Goal: Check status: Check status

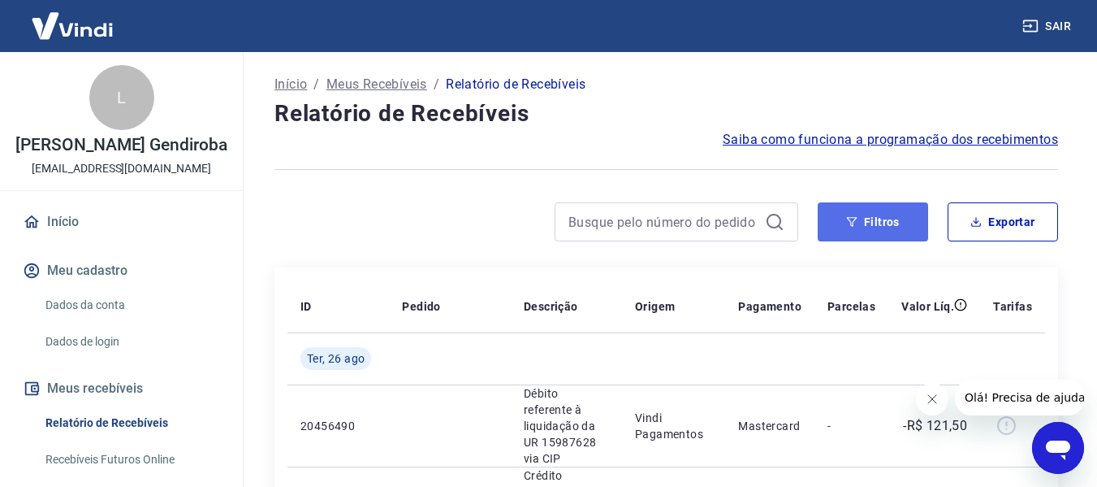
click at [909, 235] on button "Filtros" at bounding box center [873, 221] width 110 height 39
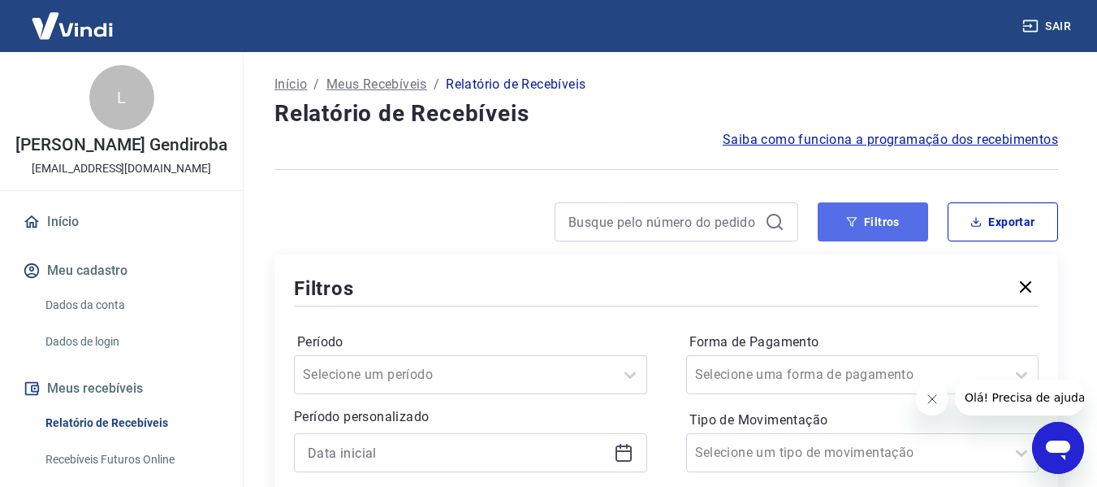
click at [877, 236] on button "Filtros" at bounding box center [873, 221] width 110 height 39
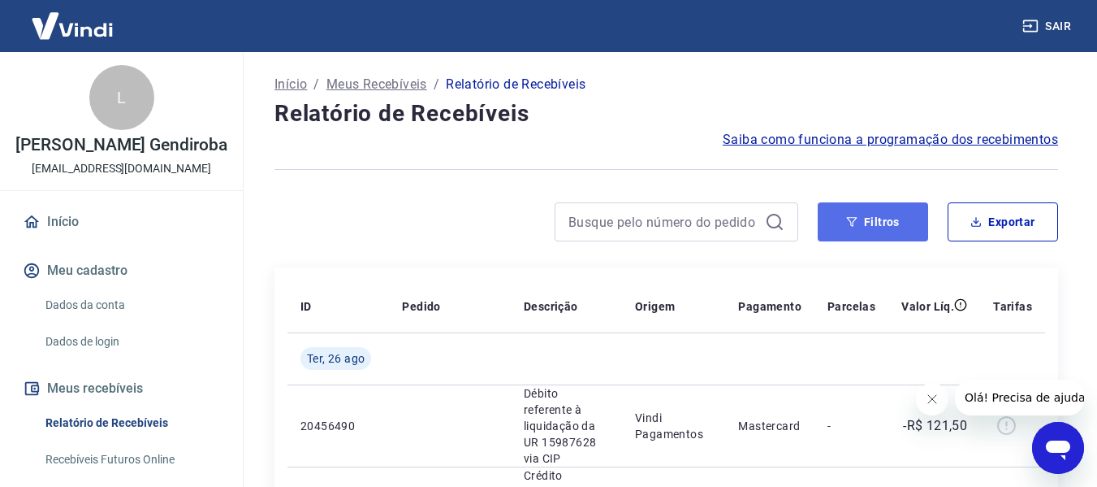
click at [858, 236] on button "Filtros" at bounding box center [873, 221] width 110 height 39
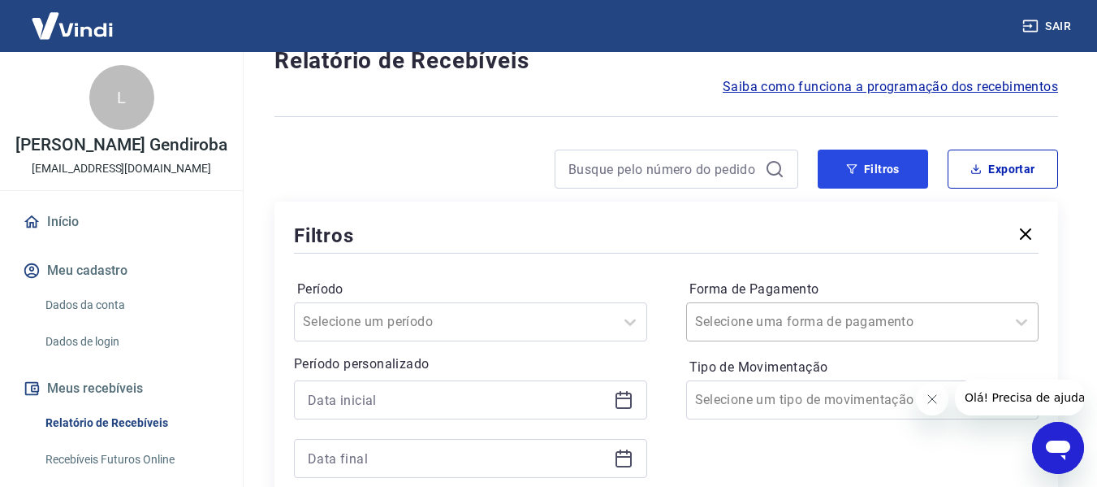
scroll to position [81, 0]
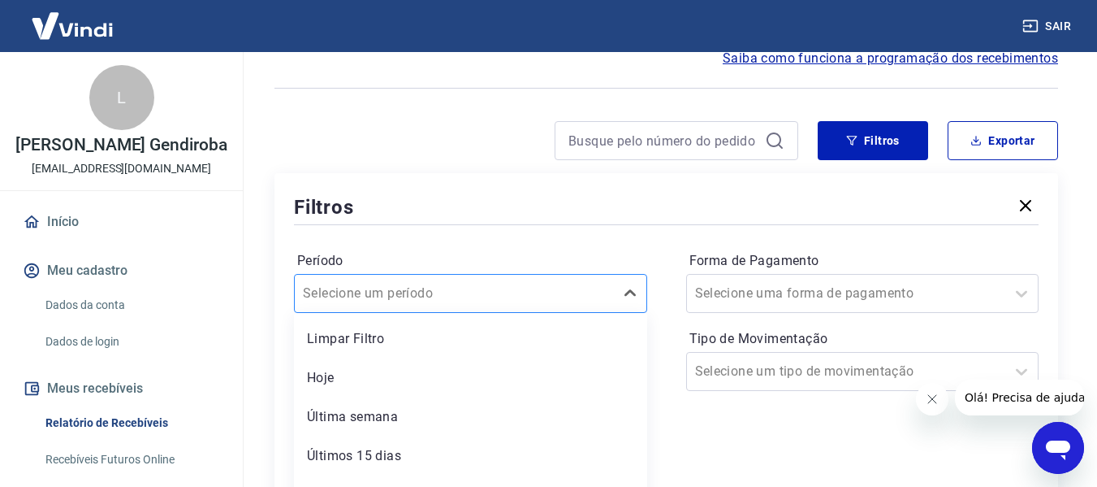
click at [456, 302] on div "option Hoje focused, 2 of 7. 7 results available. Use Up and Down to choose opt…" at bounding box center [470, 293] width 353 height 39
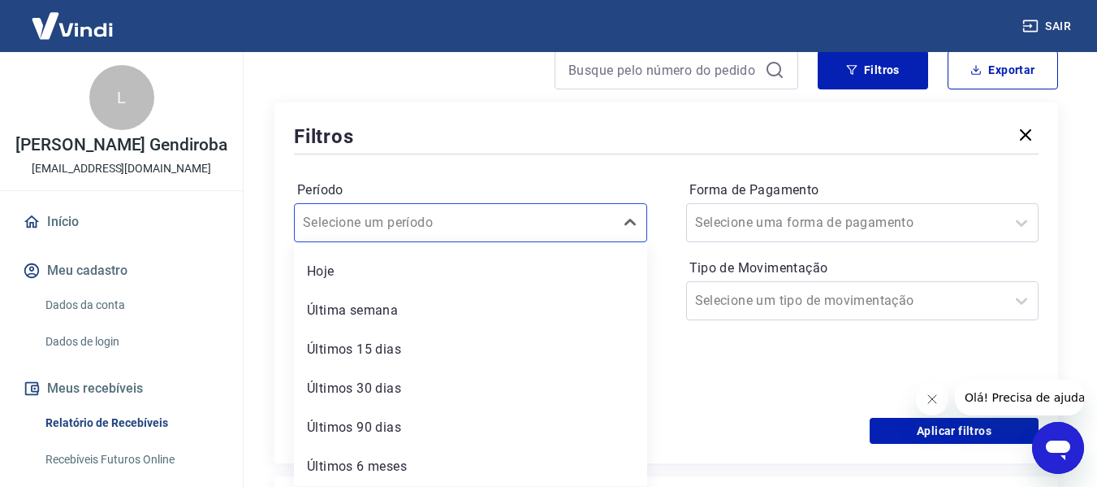
scroll to position [151, 0]
click at [533, 218] on div at bounding box center [454, 223] width 303 height 23
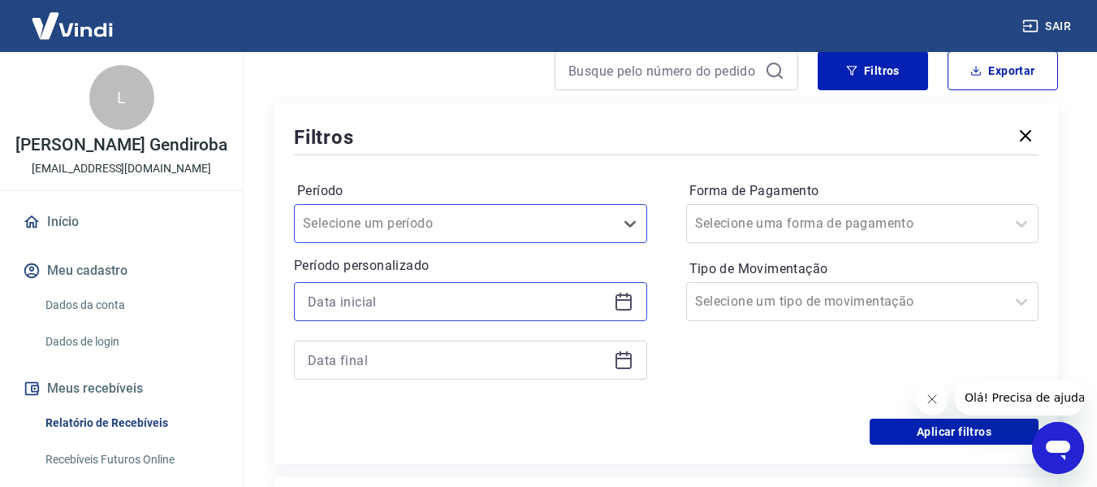
click at [505, 305] on input at bounding box center [458, 301] width 300 height 24
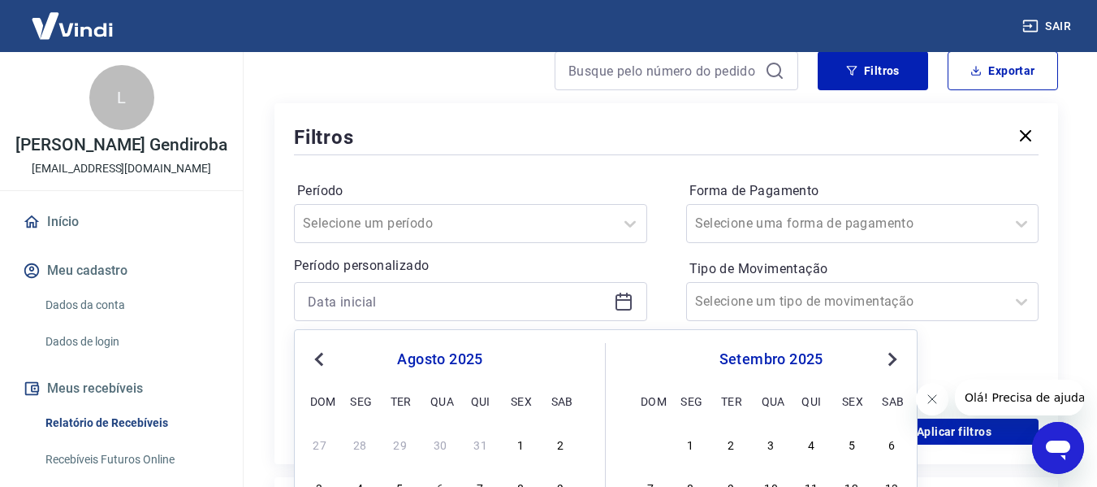
click at [621, 306] on icon at bounding box center [623, 301] width 19 height 19
click at [311, 355] on button "Previous Month" at bounding box center [318, 358] width 19 height 19
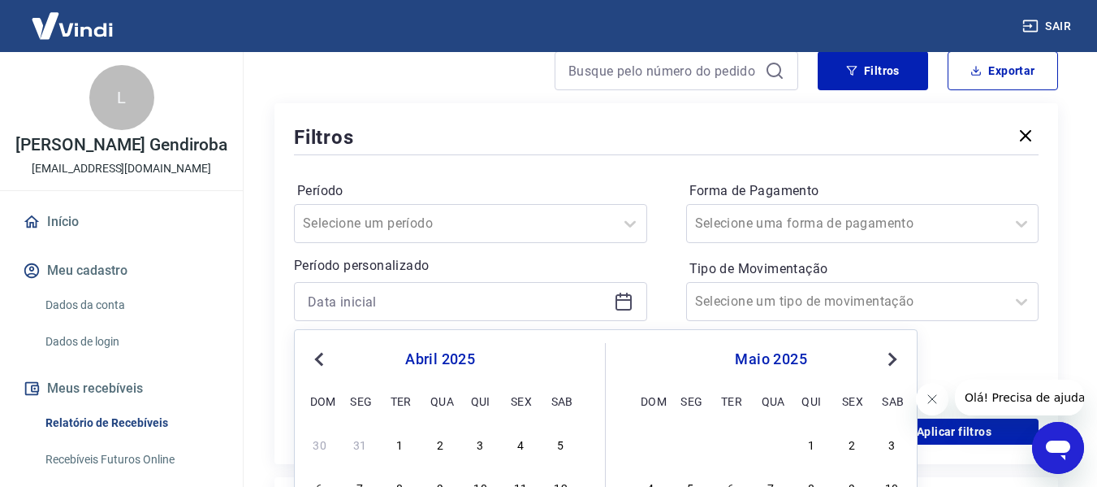
click at [311, 355] on button "Previous Month" at bounding box center [318, 358] width 19 height 19
drag, startPoint x: 328, startPoint y: 439, endPoint x: 864, endPoint y: 353, distance: 543.0
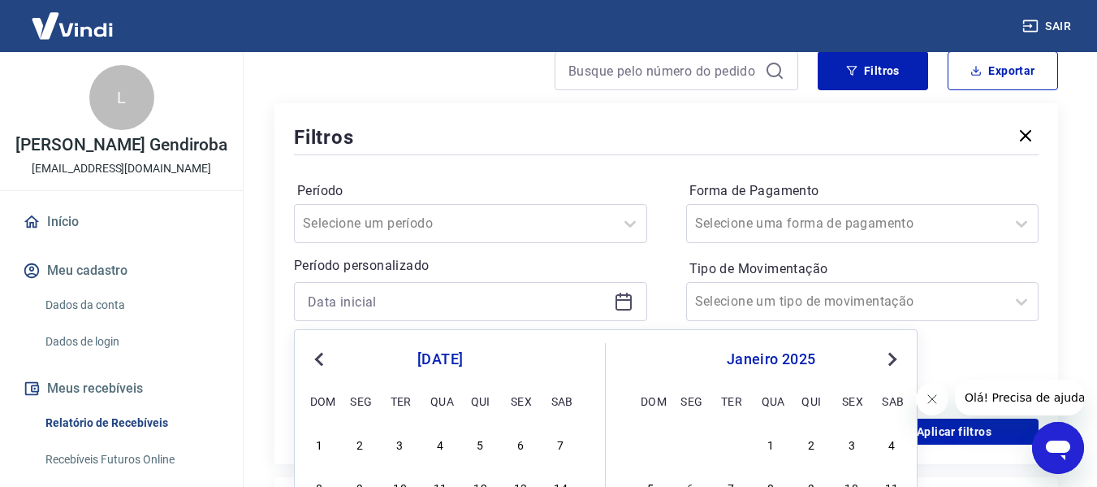
click at [328, 440] on div "1" at bounding box center [319, 443] width 19 height 19
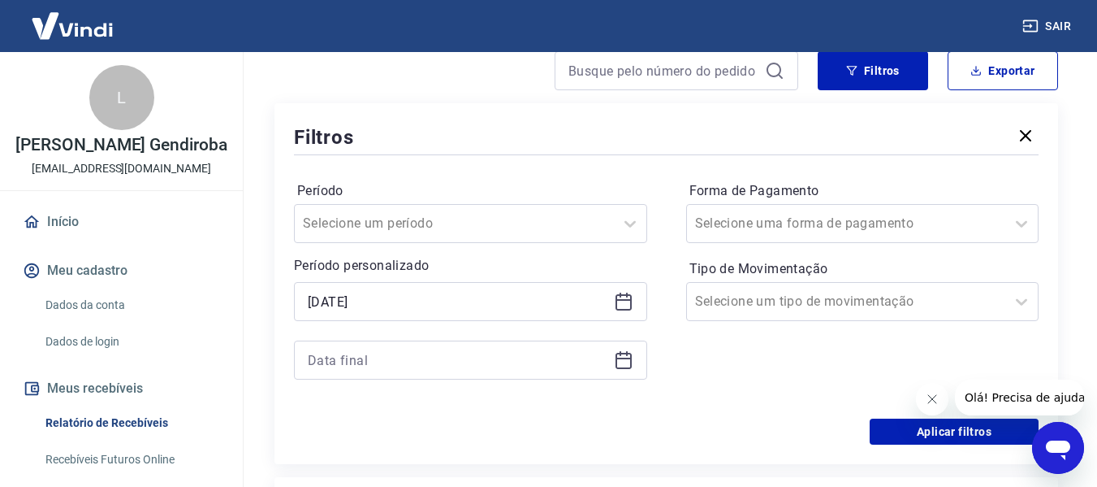
type input "[DATE]"
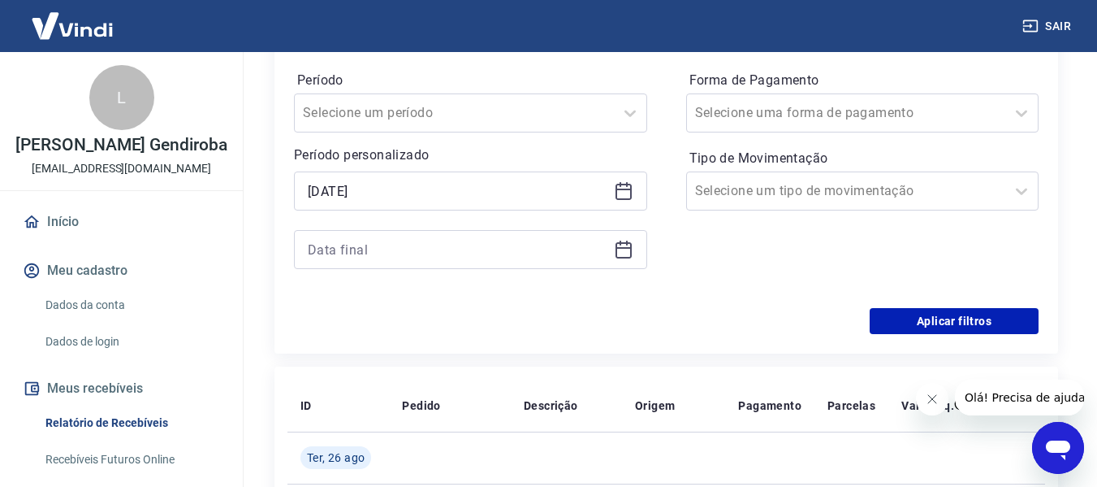
scroll to position [232, 0]
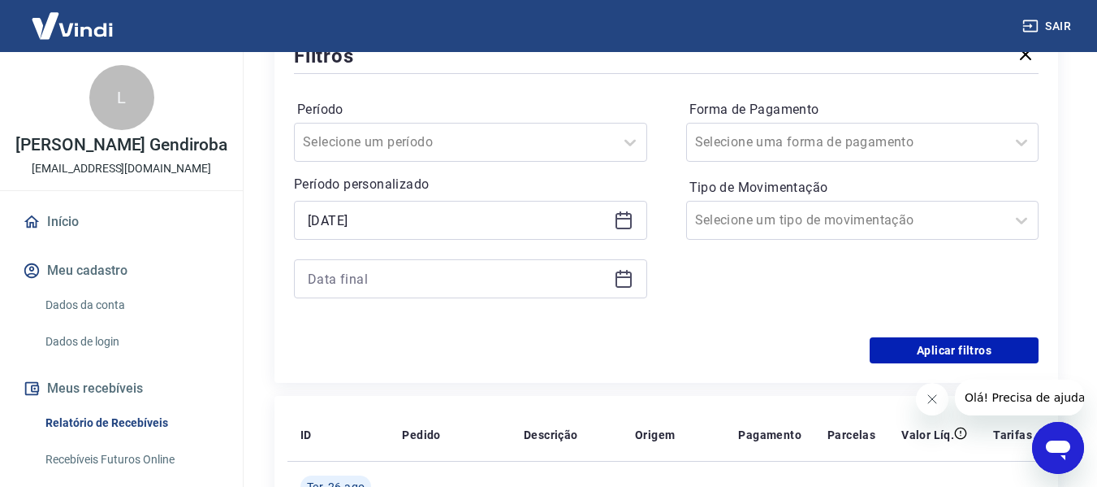
click at [622, 294] on div at bounding box center [470, 278] width 353 height 39
click at [620, 282] on icon at bounding box center [623, 278] width 19 height 19
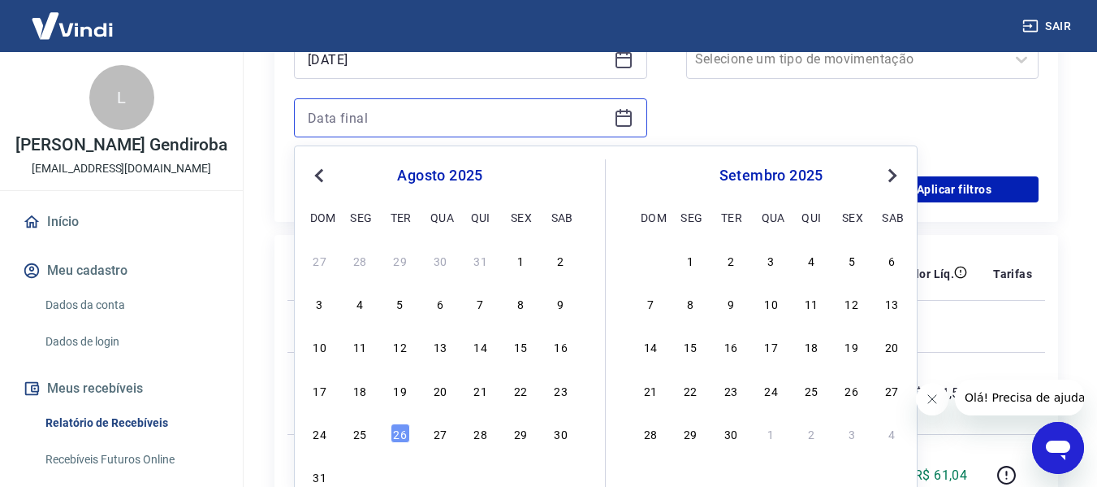
scroll to position [395, 0]
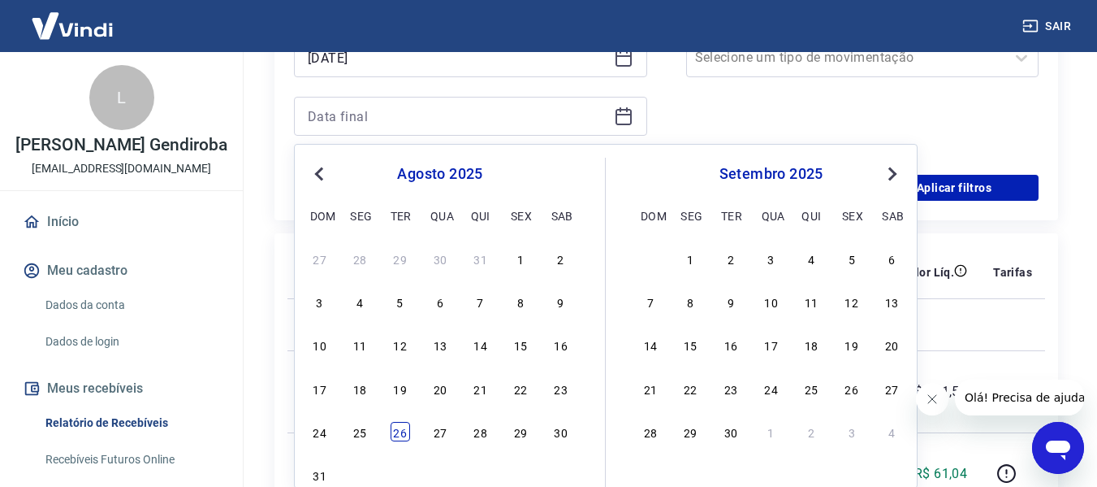
click at [396, 429] on div "26" at bounding box center [400, 431] width 19 height 19
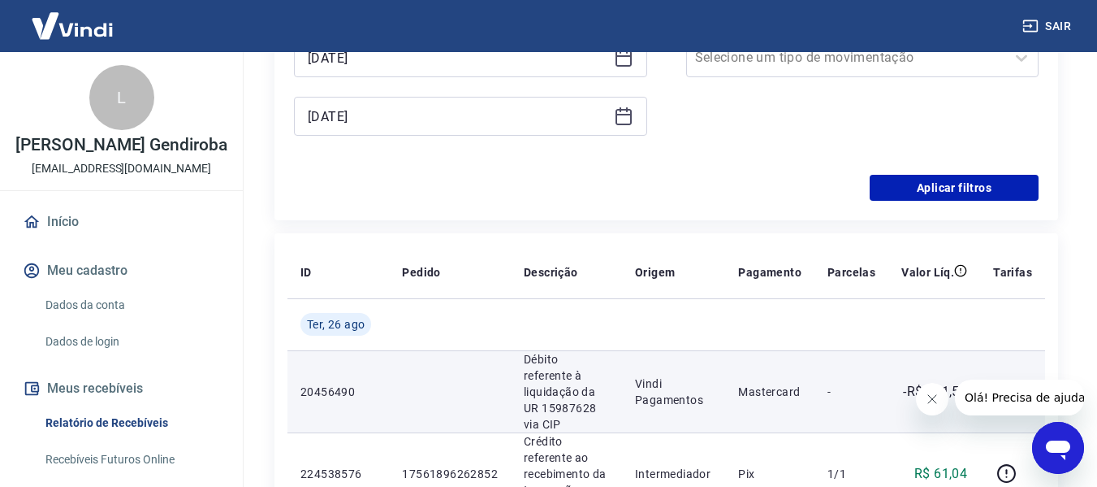
type input "[DATE]"
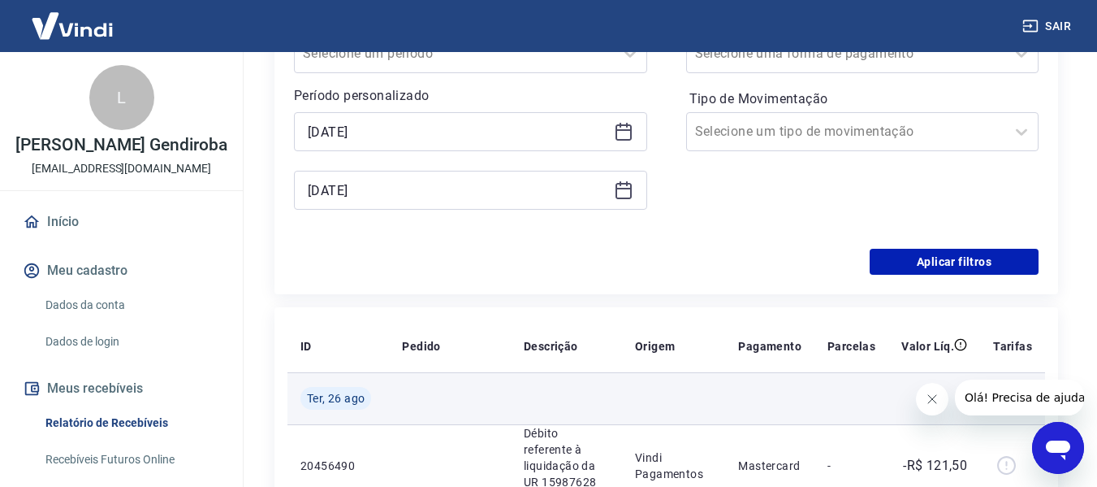
scroll to position [151, 0]
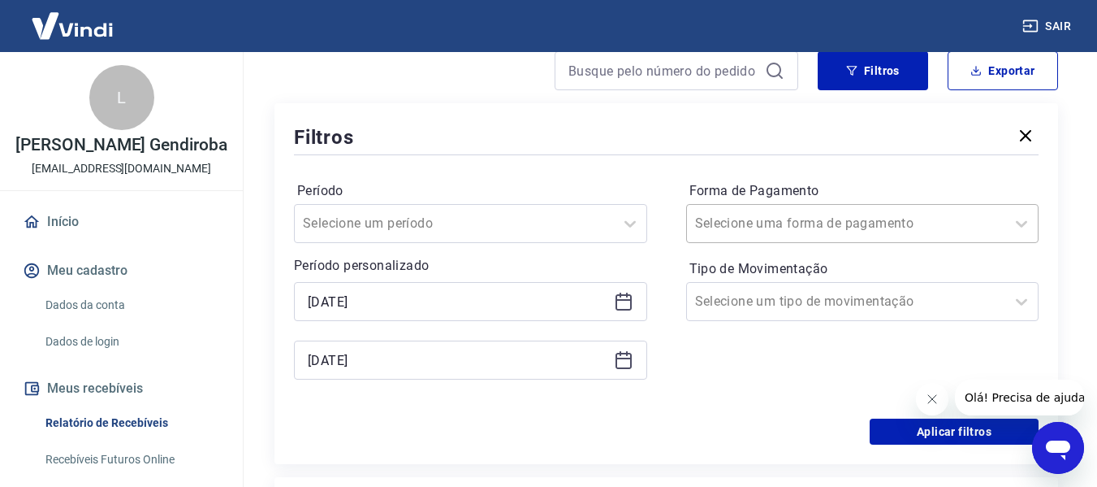
click at [854, 221] on div at bounding box center [846, 223] width 303 height 23
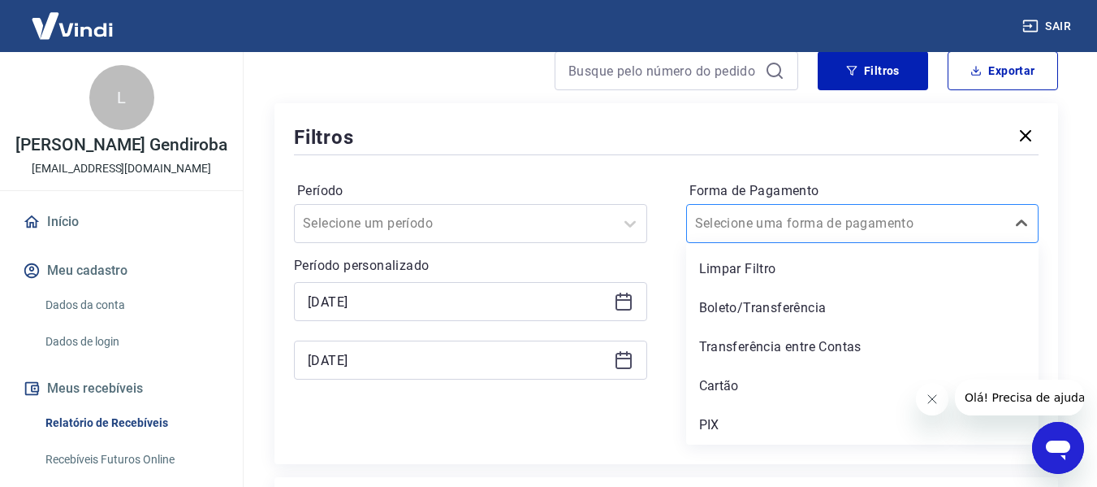
click at [854, 222] on div at bounding box center [846, 223] width 303 height 23
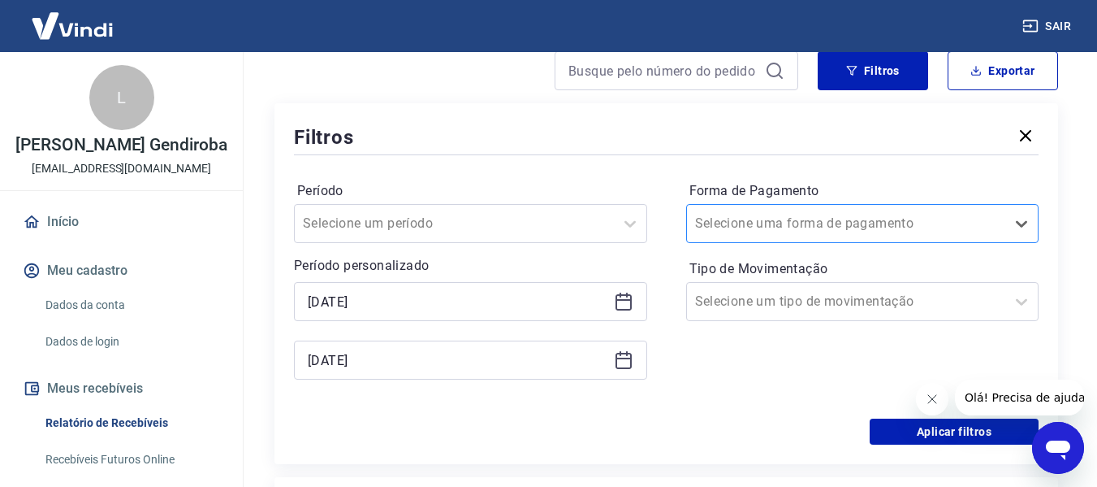
click at [854, 222] on div at bounding box center [846, 223] width 303 height 23
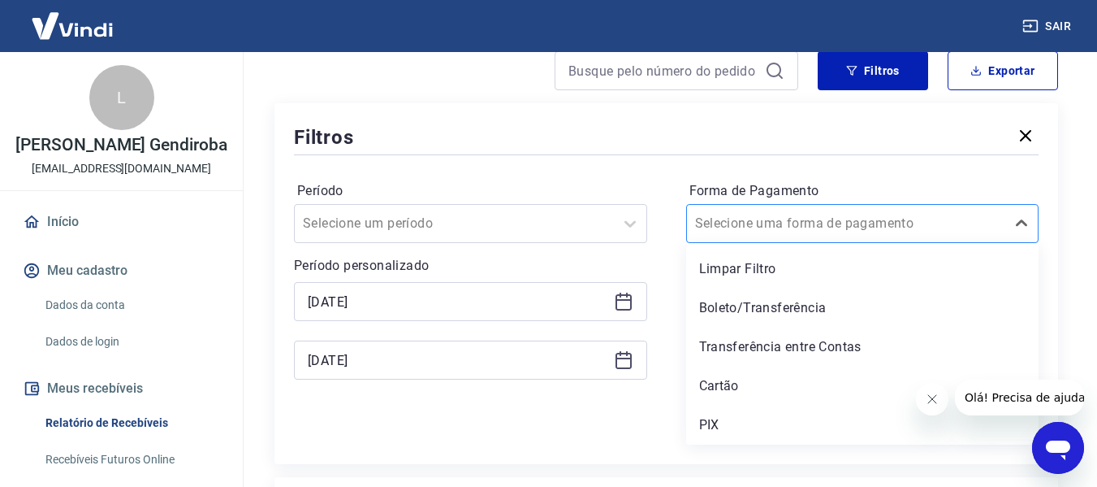
click at [852, 223] on div at bounding box center [846, 223] width 303 height 23
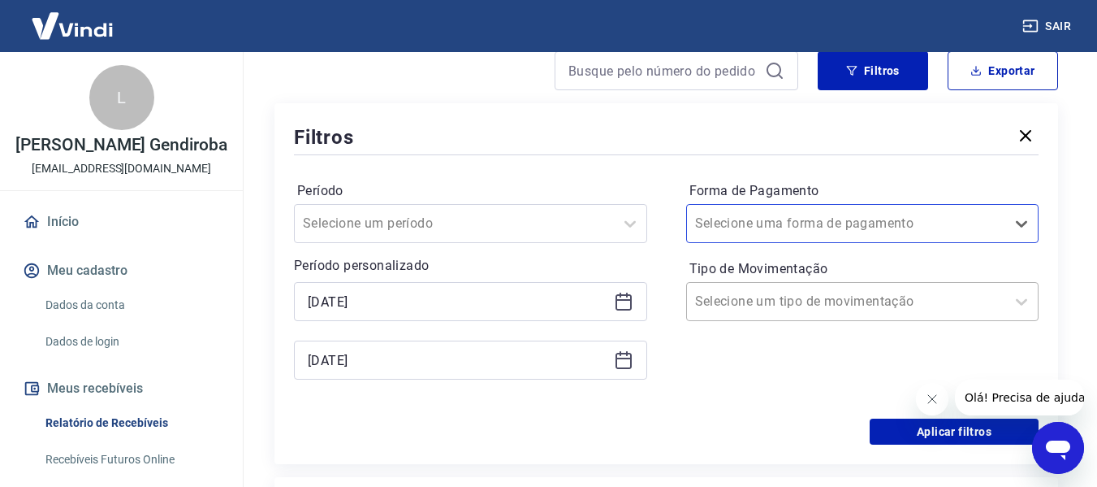
click at [844, 318] on div "Selecione um tipo de movimentação" at bounding box center [862, 301] width 353 height 39
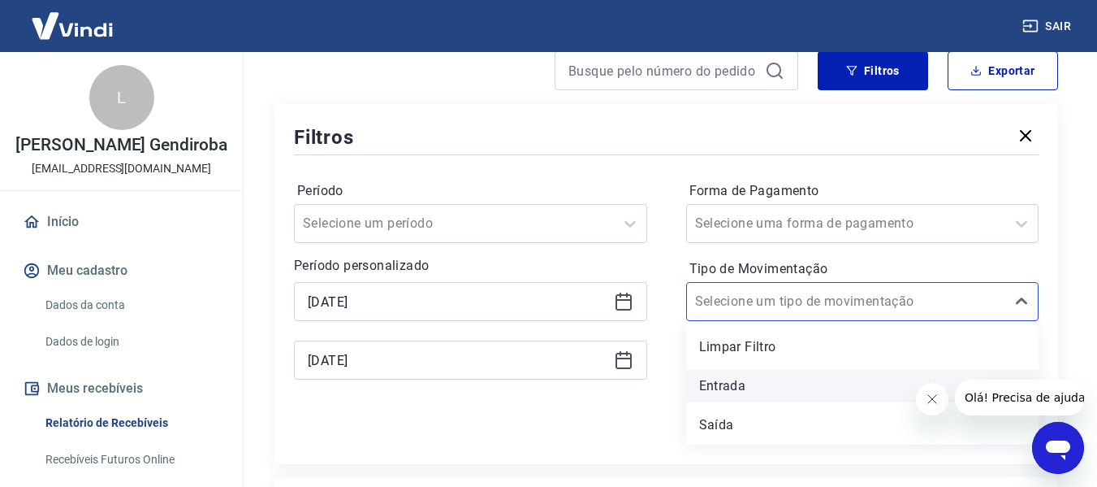
click at [805, 395] on div "Entrada" at bounding box center [862, 386] width 353 height 32
click at [926, 400] on icon "Fechar mensagem da empresa" at bounding box center [931, 398] width 13 height 13
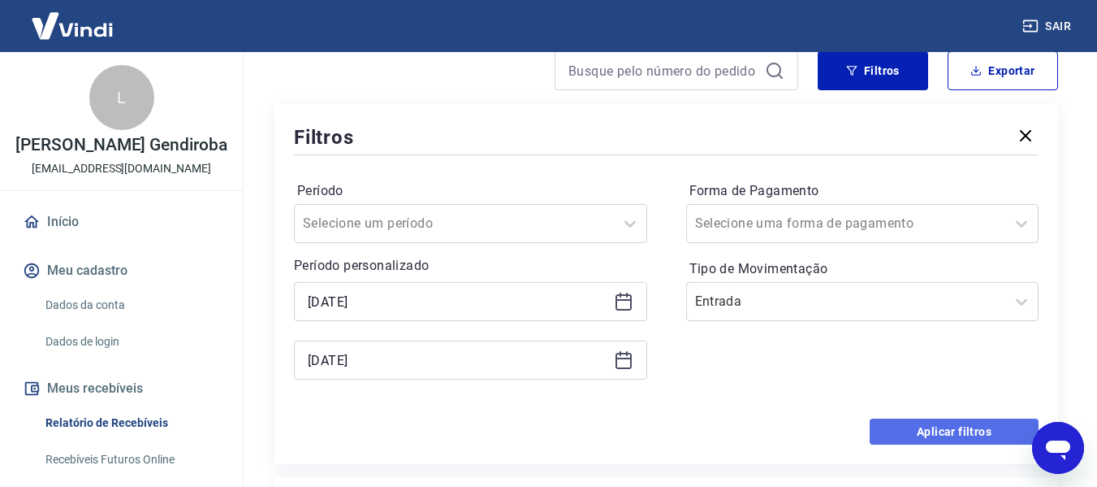
click at [885, 429] on button "Aplicar filtros" at bounding box center [954, 431] width 169 height 26
